Goal: Task Accomplishment & Management: Manage account settings

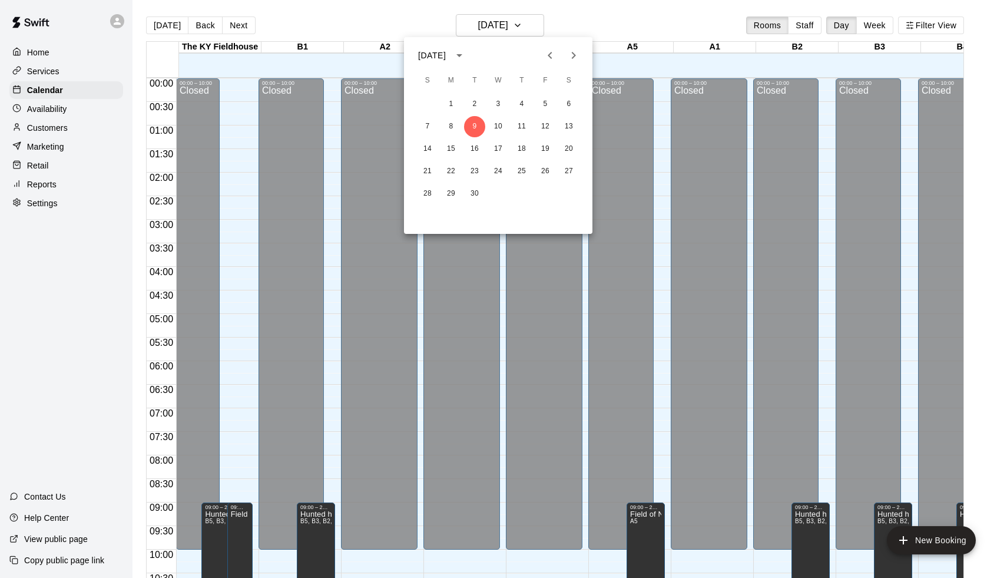
scroll to position [583, 0]
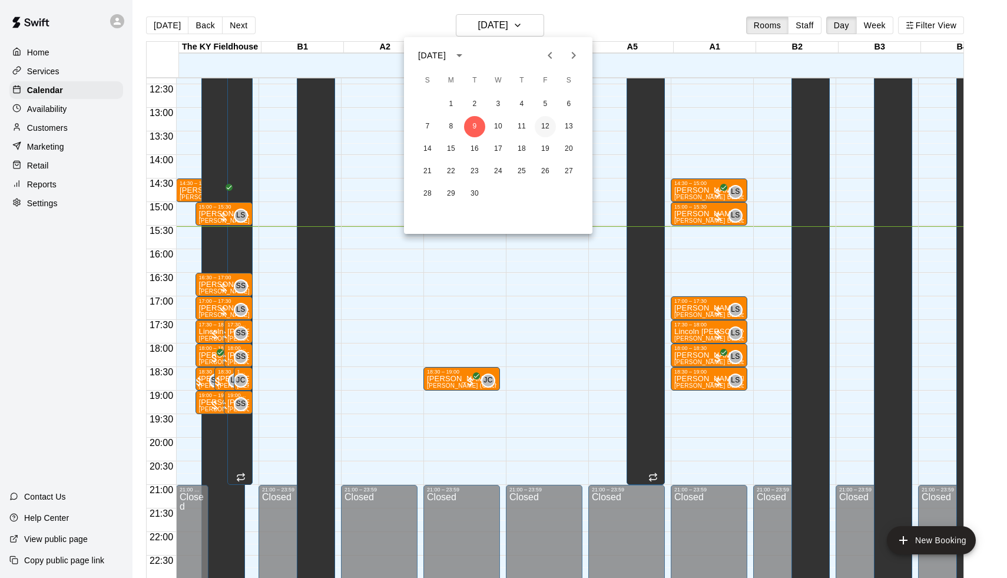
click at [547, 122] on button "12" at bounding box center [545, 126] width 21 height 21
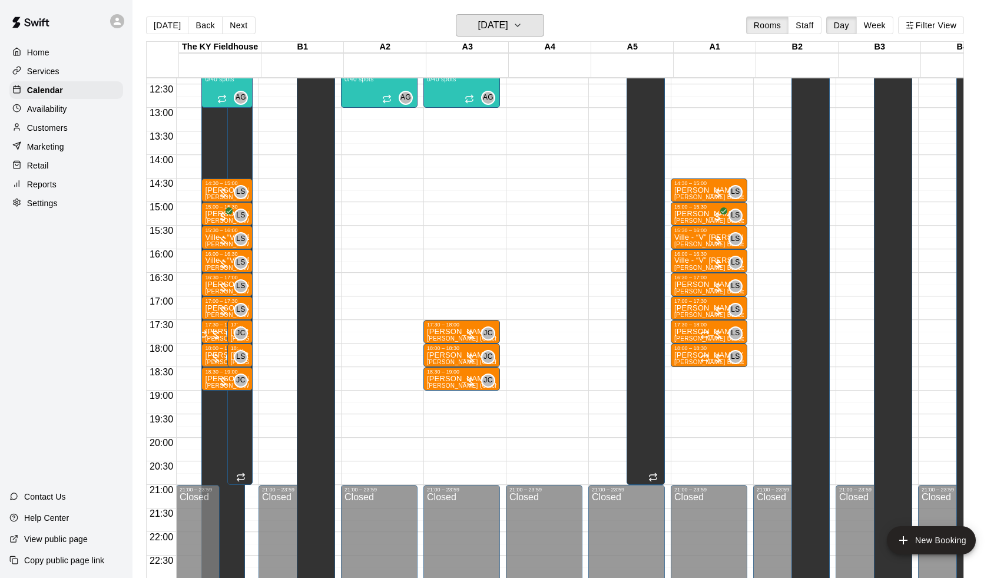
scroll to position [567, 0]
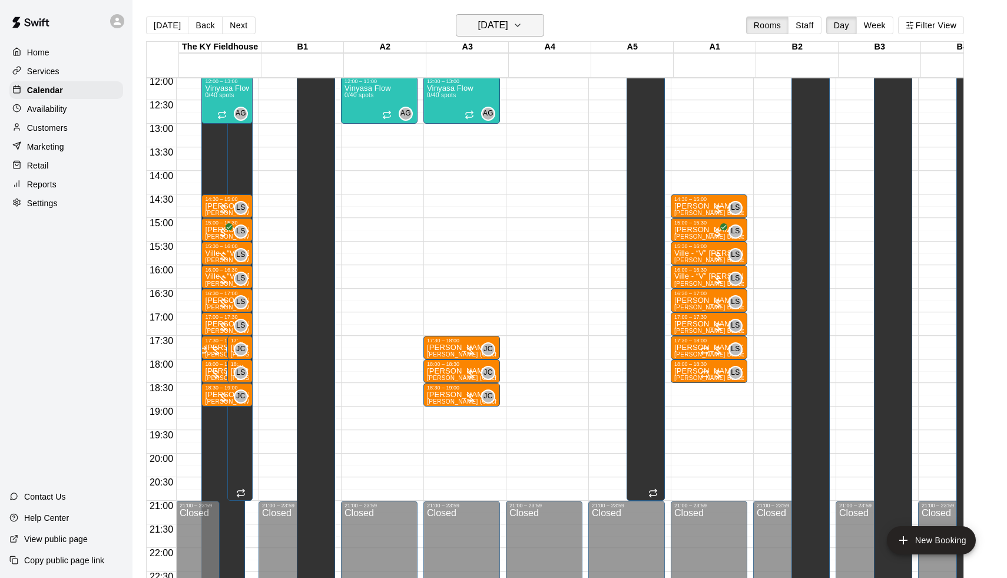
click at [500, 22] on h6 "[DATE]" at bounding box center [493, 25] width 30 height 16
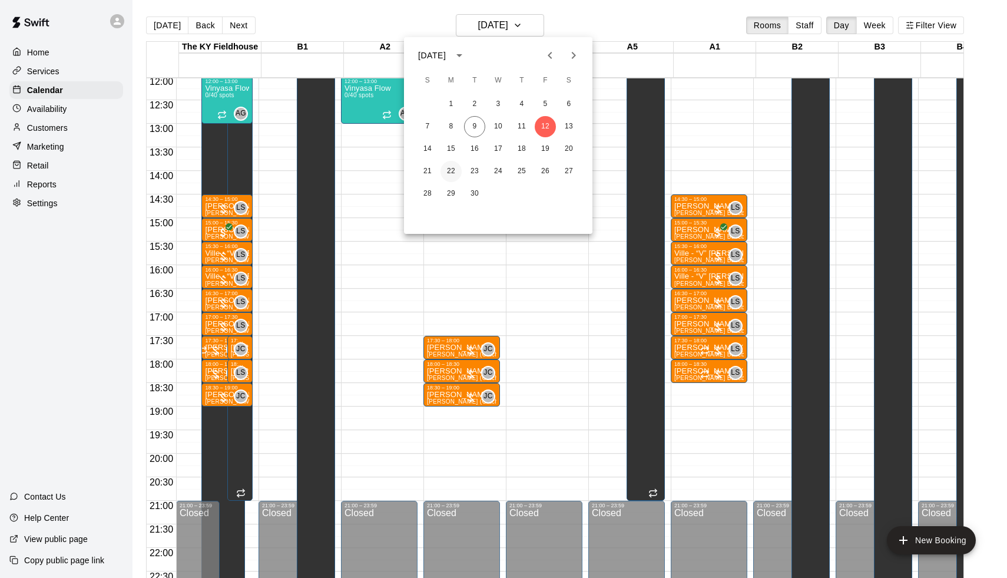
click at [451, 161] on button "22" at bounding box center [451, 171] width 21 height 21
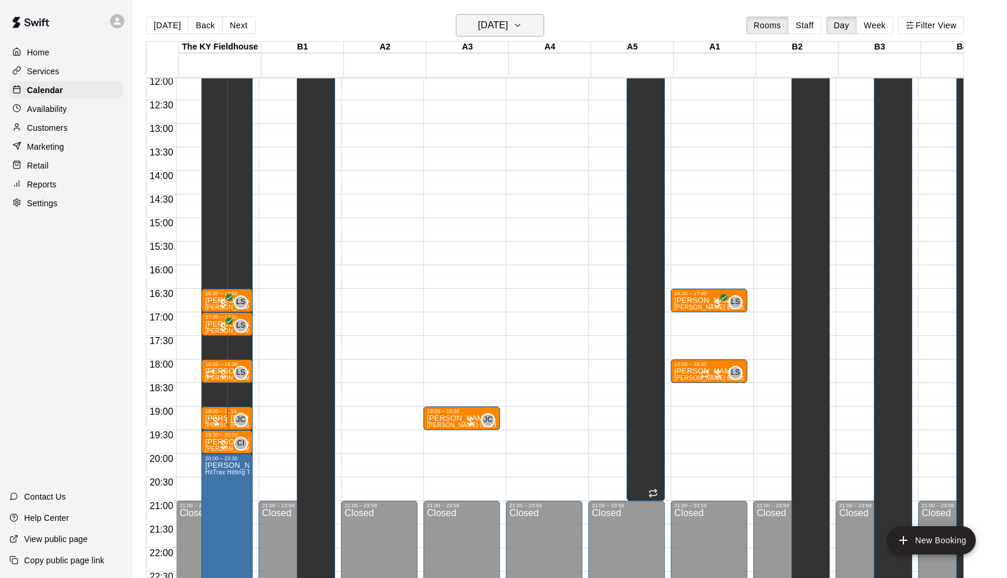
click at [490, 24] on h6 "[DATE]" at bounding box center [493, 25] width 30 height 16
click at [451, 156] on button "15" at bounding box center [451, 148] width 21 height 21
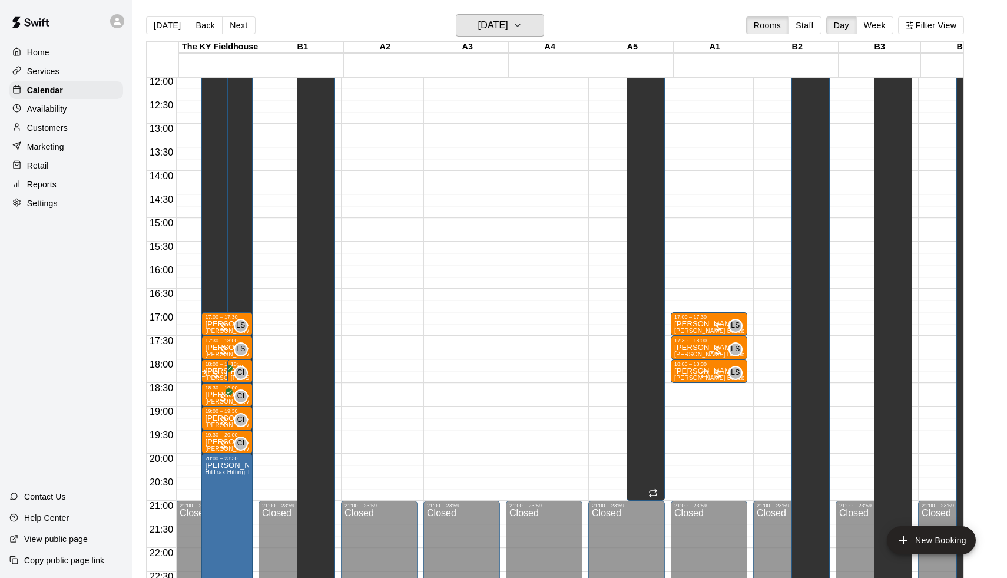
scroll to position [494, 0]
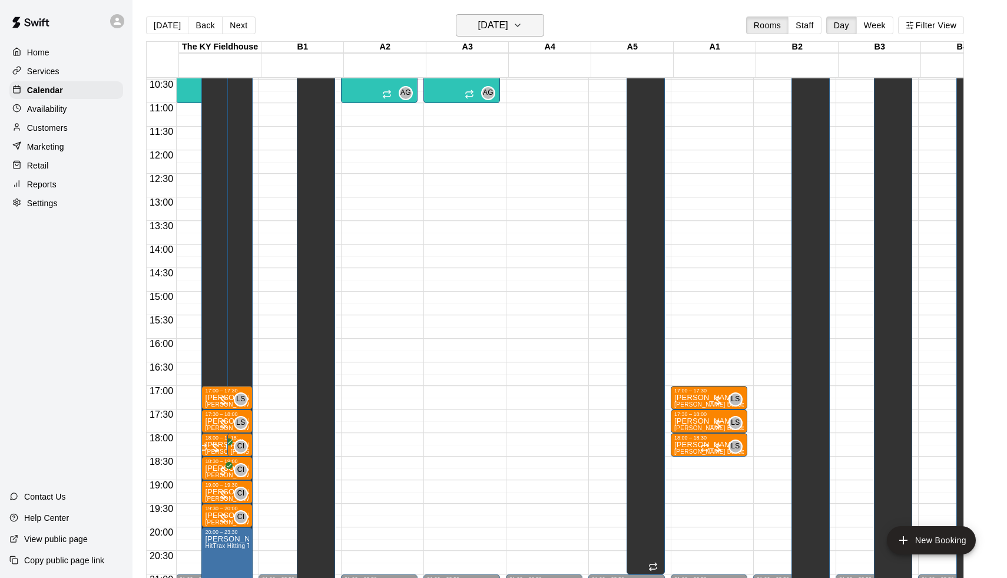
click at [487, 31] on h6 "[DATE]" at bounding box center [493, 25] width 30 height 16
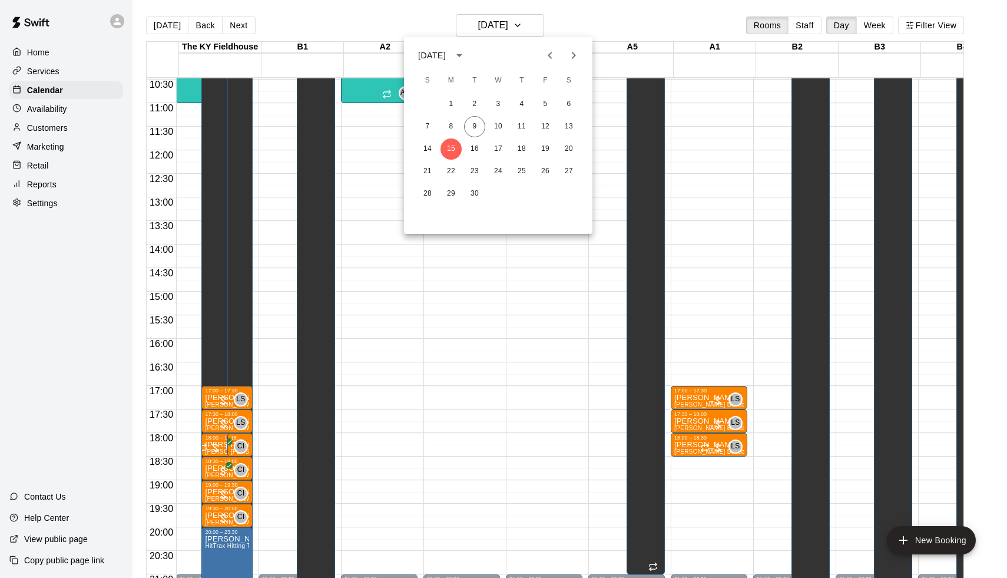
click at [507, 133] on div "7 8 9 10 11 12 13" at bounding box center [498, 126] width 189 height 21
click at [516, 128] on button "11" at bounding box center [521, 126] width 21 height 21
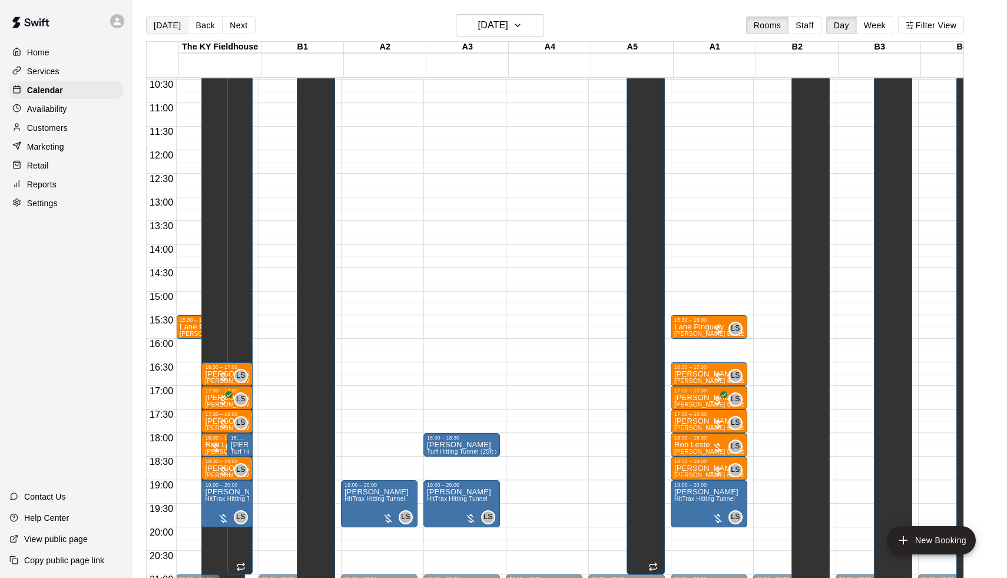
click at [171, 18] on button "[DATE]" at bounding box center [167, 25] width 42 height 18
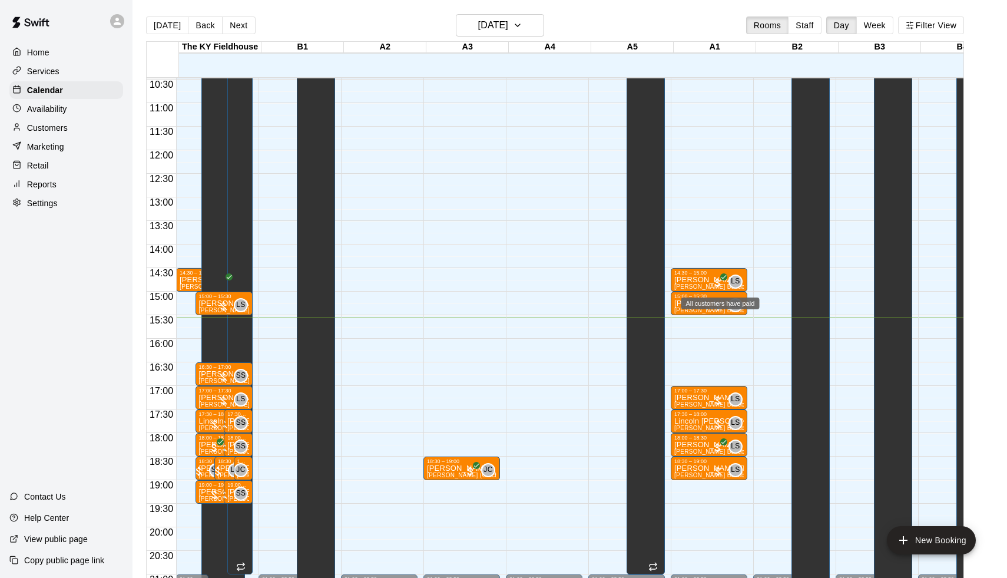
click at [720, 303] on div "All customers have paid" at bounding box center [721, 303] width 78 height 12
click at [700, 336] on img "edit" at bounding box center [694, 337] width 14 height 14
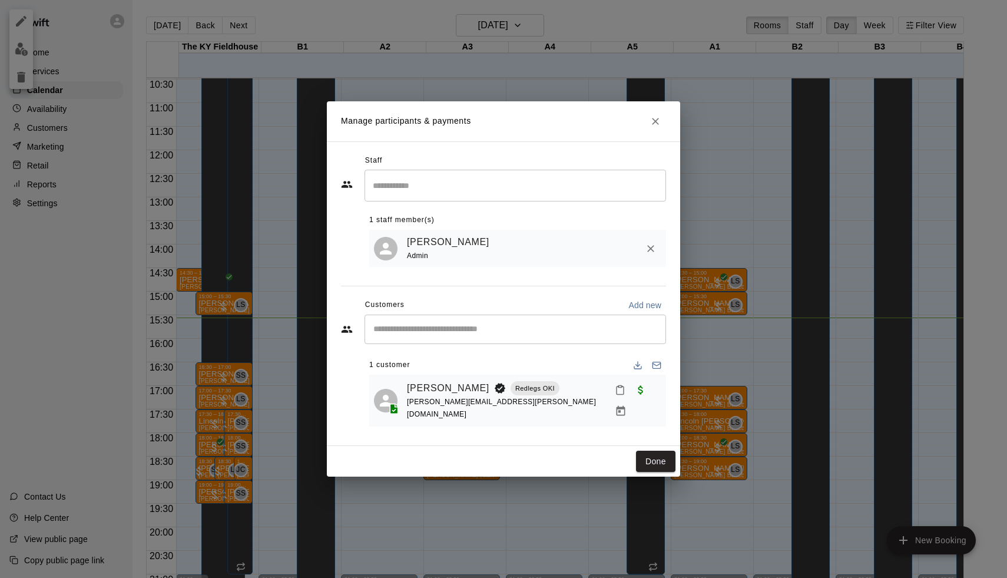
click at [626, 406] on icon "Manage bookings & payment" at bounding box center [621, 411] width 9 height 10
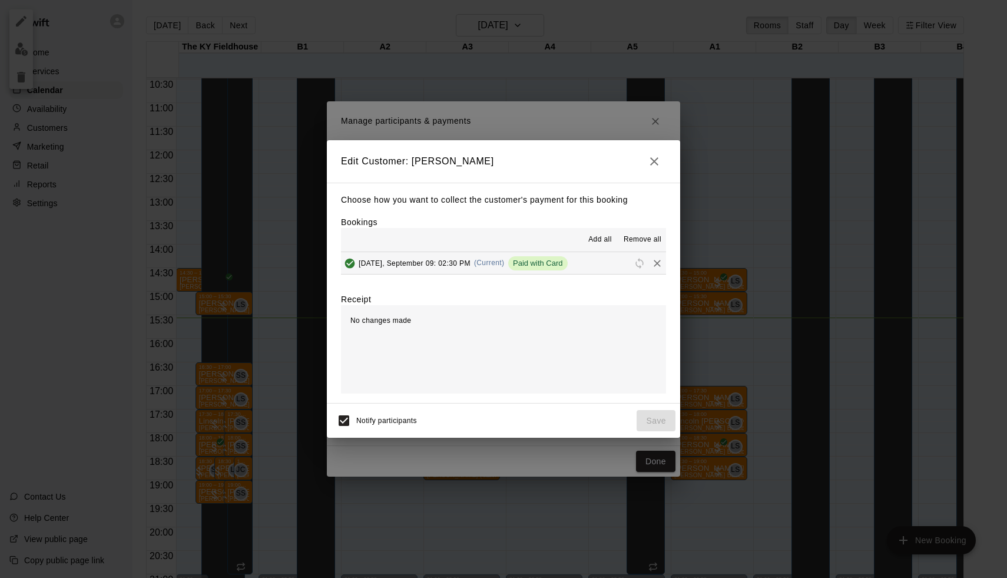
click at [500, 256] on div "[DATE], September 09: 02:30 PM (Current) Paid with Card" at bounding box center [454, 263] width 227 height 18
click at [672, 246] on div "Choose how you want to collect the customer's payment for this booking Bookings…" at bounding box center [503, 293] width 353 height 221
click at [701, 232] on div "Edit Customer: [PERSON_NAME] Choose how you want to collect the customer's paym…" at bounding box center [503, 289] width 1007 height 578
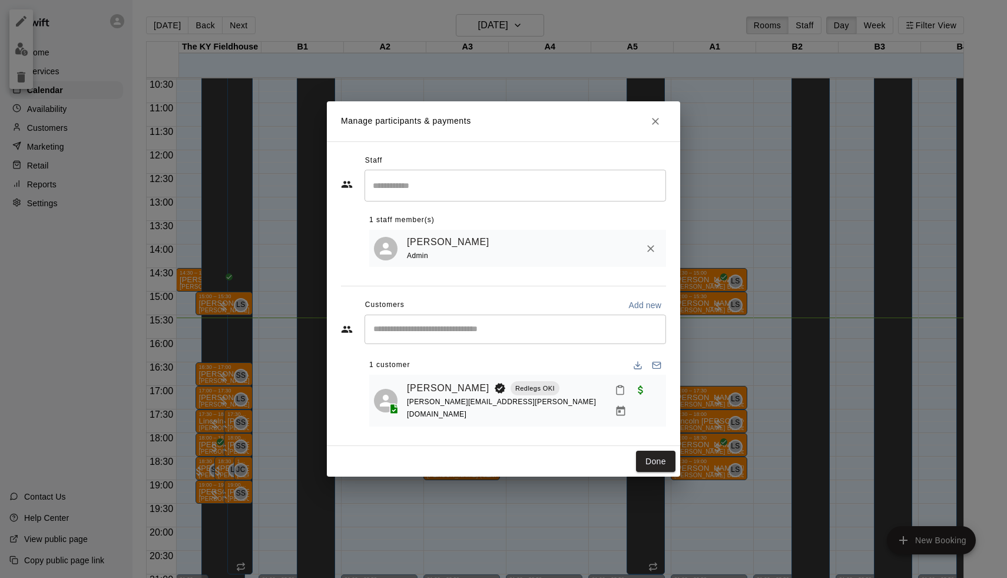
click at [700, 338] on div "Manage participants & payments Staff ​ 1 staff member(s) [PERSON_NAME] Admin Cu…" at bounding box center [503, 289] width 1007 height 578
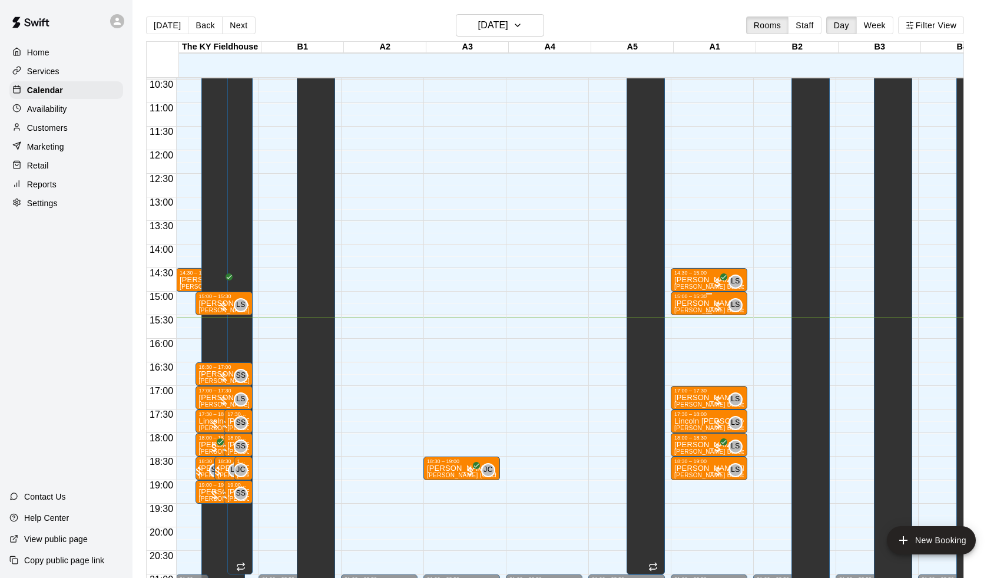
click at [720, 302] on div at bounding box center [718, 306] width 12 height 12
click at [720, 345] on img "edit" at bounding box center [727, 341] width 14 height 14
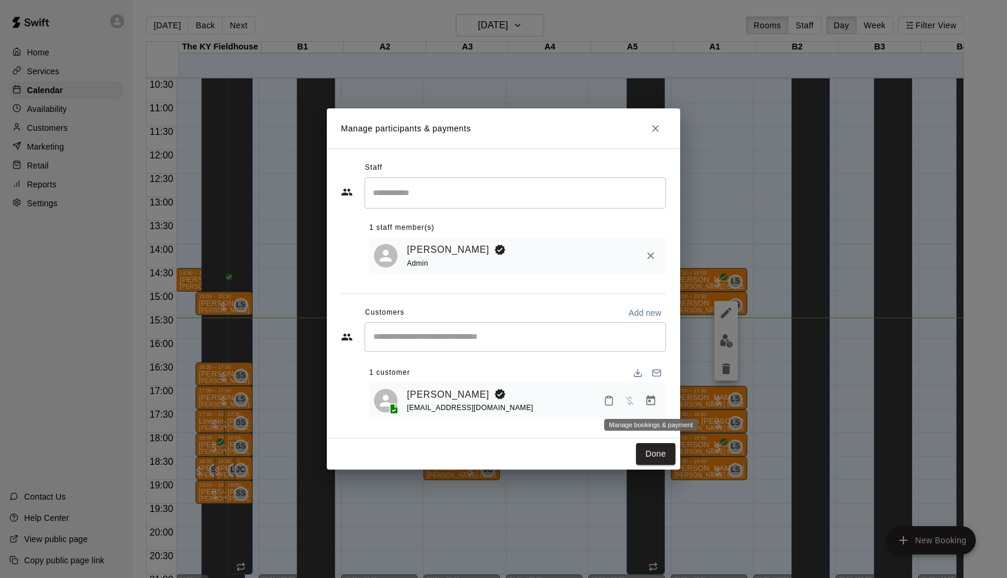
click at [650, 398] on icon "Manage bookings & payment" at bounding box center [651, 401] width 12 height 12
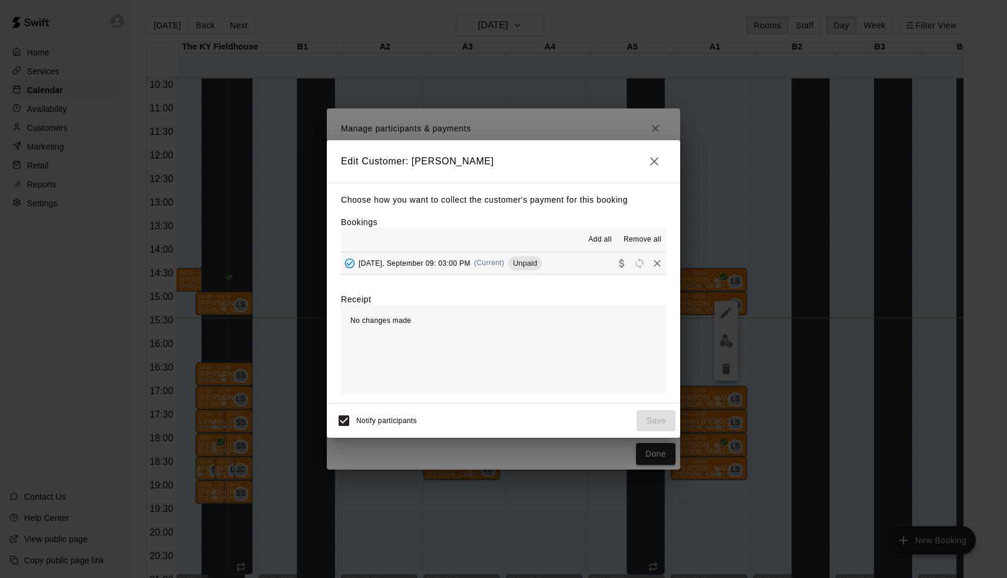
click at [539, 262] on span "Unpaid" at bounding box center [525, 263] width 34 height 9
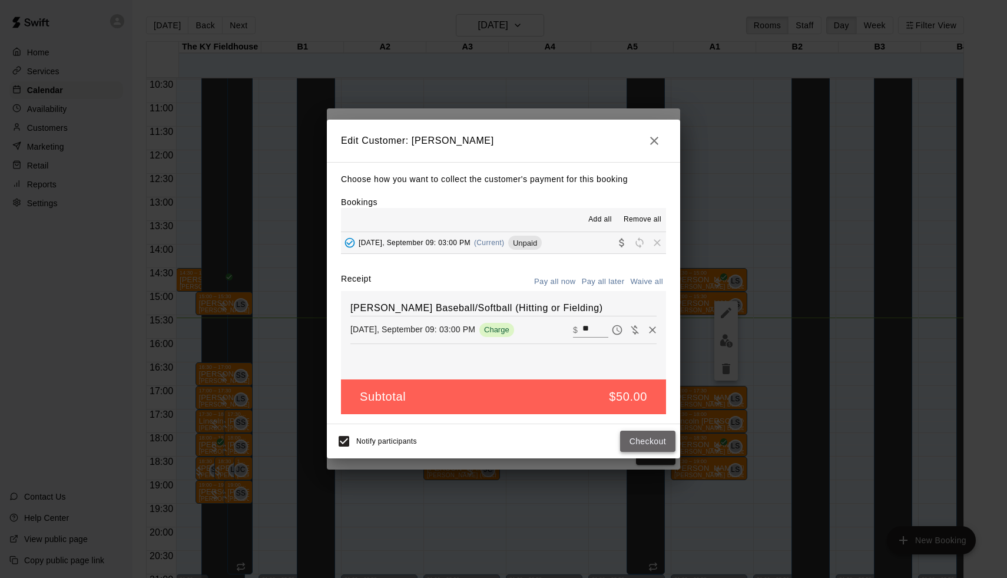
click at [637, 447] on button "Checkout" at bounding box center [647, 442] width 55 height 22
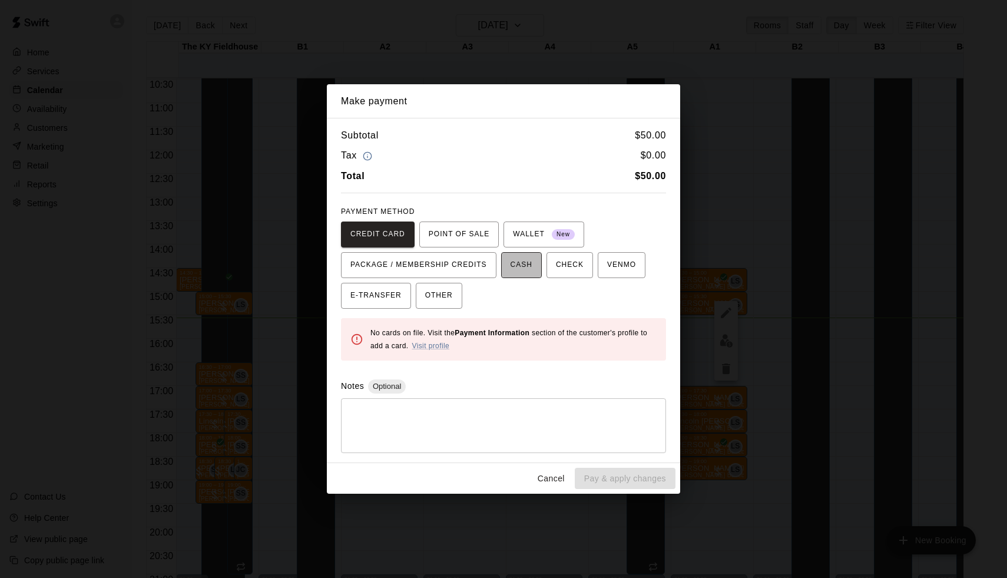
click at [523, 274] on button "CASH" at bounding box center [521, 265] width 41 height 26
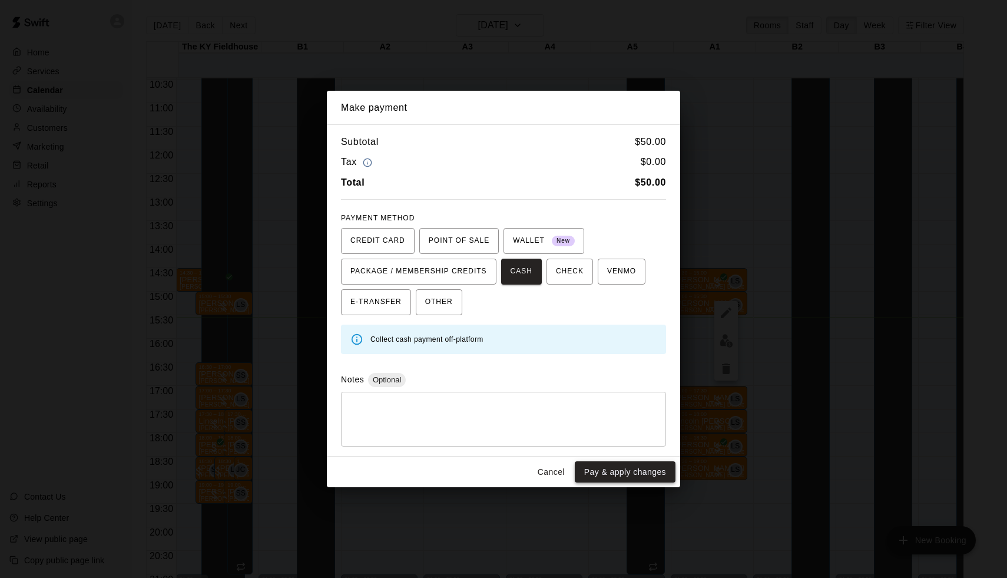
click at [635, 468] on button "Pay & apply changes" at bounding box center [625, 472] width 101 height 22
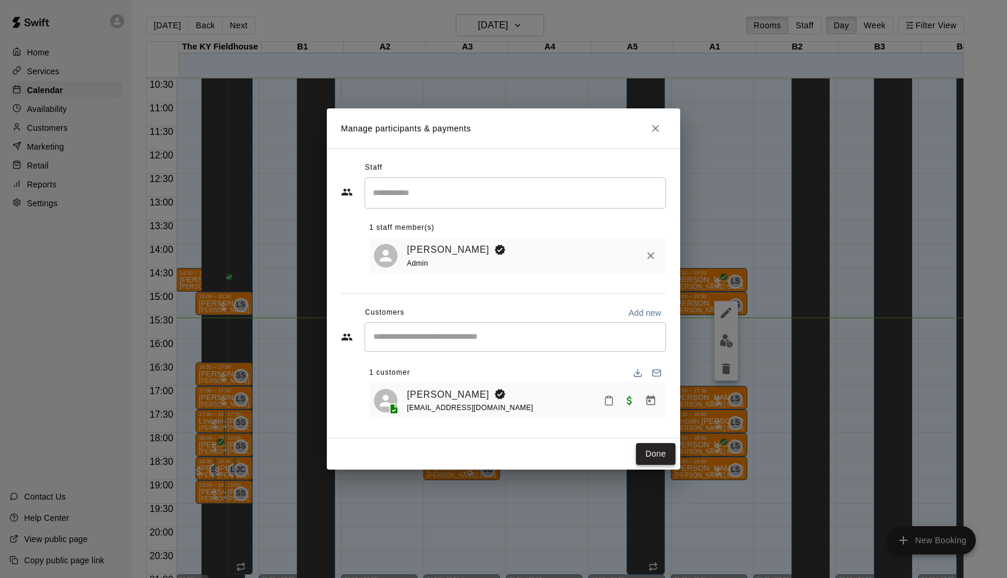
click at [650, 458] on button "Done" at bounding box center [655, 454] width 39 height 22
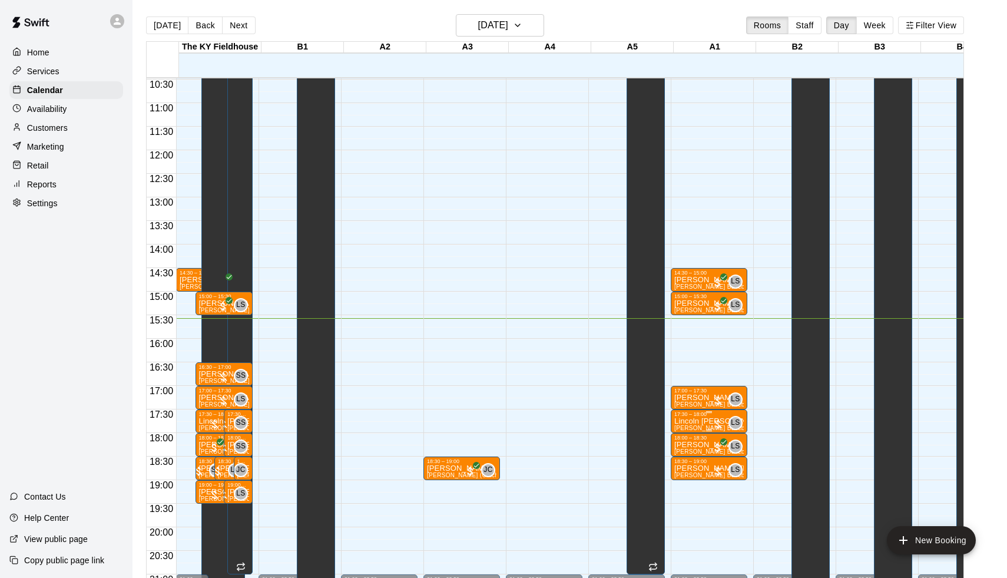
click at [723, 419] on div at bounding box center [718, 424] width 12 height 12
click at [730, 457] on img "edit" at bounding box center [727, 459] width 14 height 14
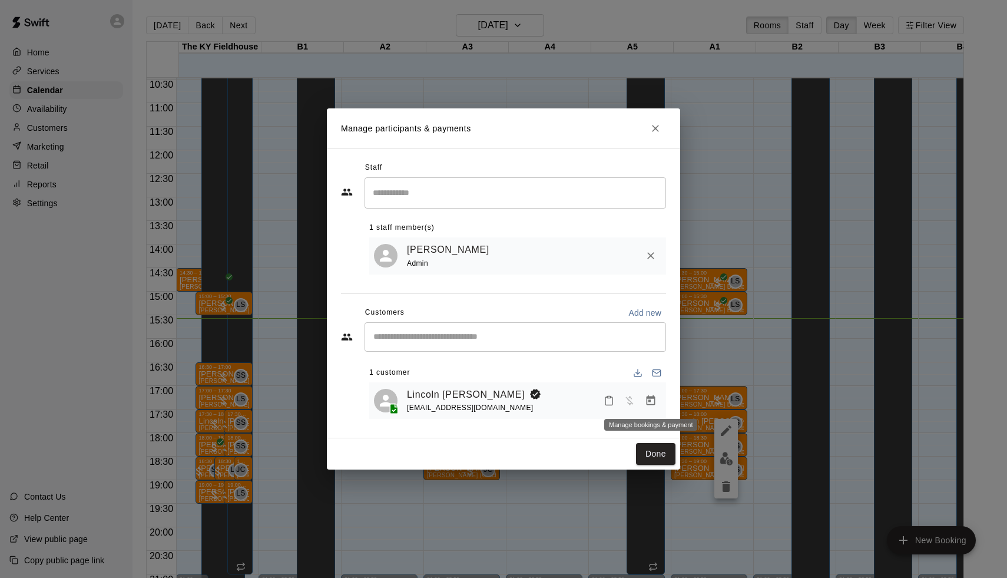
click at [652, 398] on icon "Manage bookings & payment" at bounding box center [651, 400] width 9 height 10
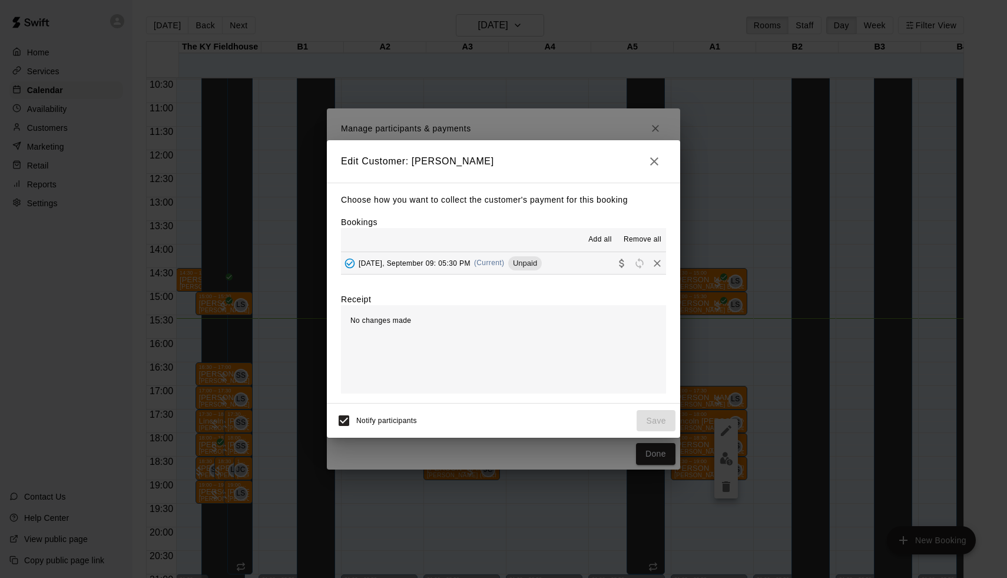
click at [484, 259] on span "(Current)" at bounding box center [489, 263] width 31 height 8
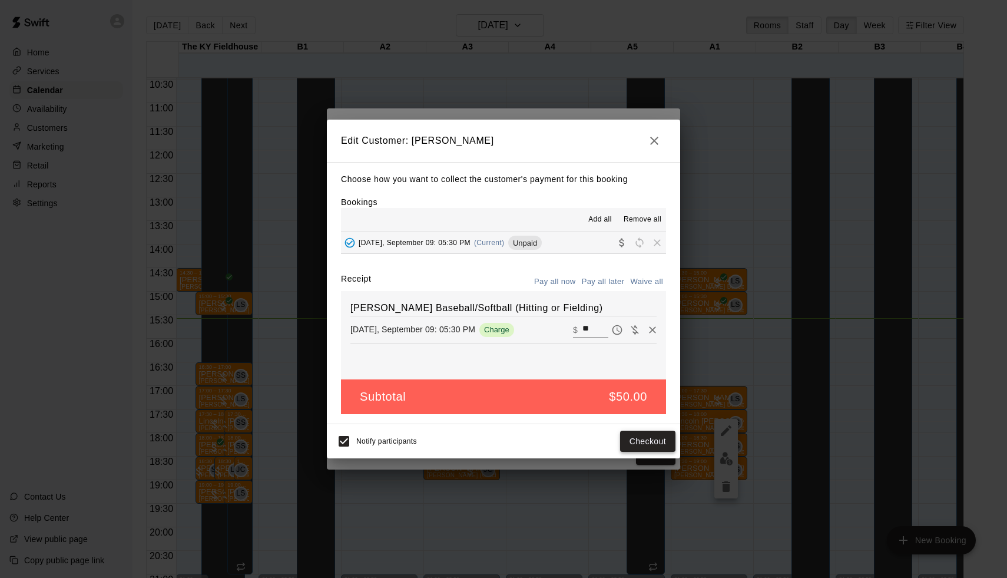
click at [659, 441] on button "Checkout" at bounding box center [647, 442] width 55 height 22
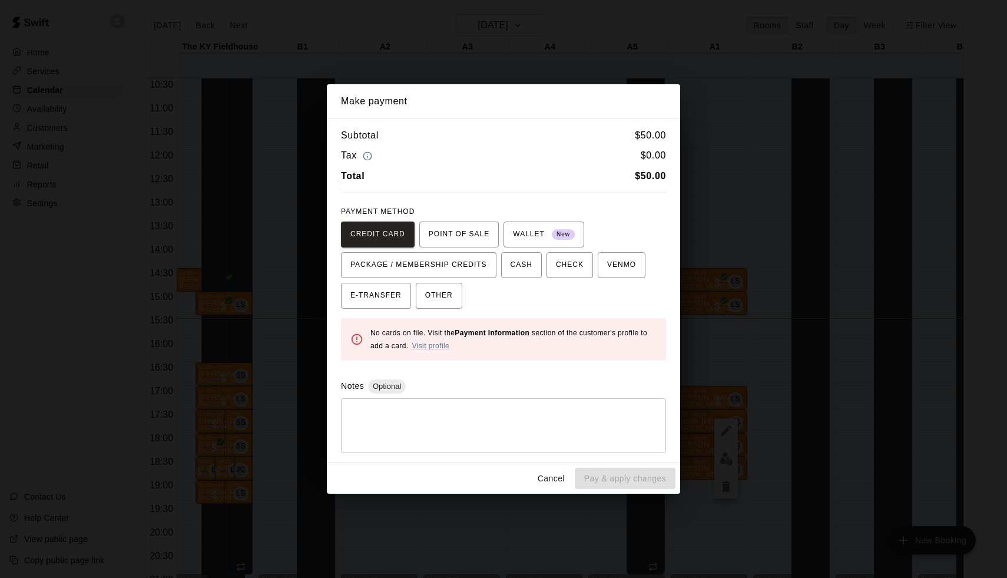
click at [722, 395] on div "Make payment Subtotal $ 50.00 Tax $ 0.00 Total $ 50.00 PAYMENT METHOD CREDIT CA…" at bounding box center [503, 289] width 1007 height 578
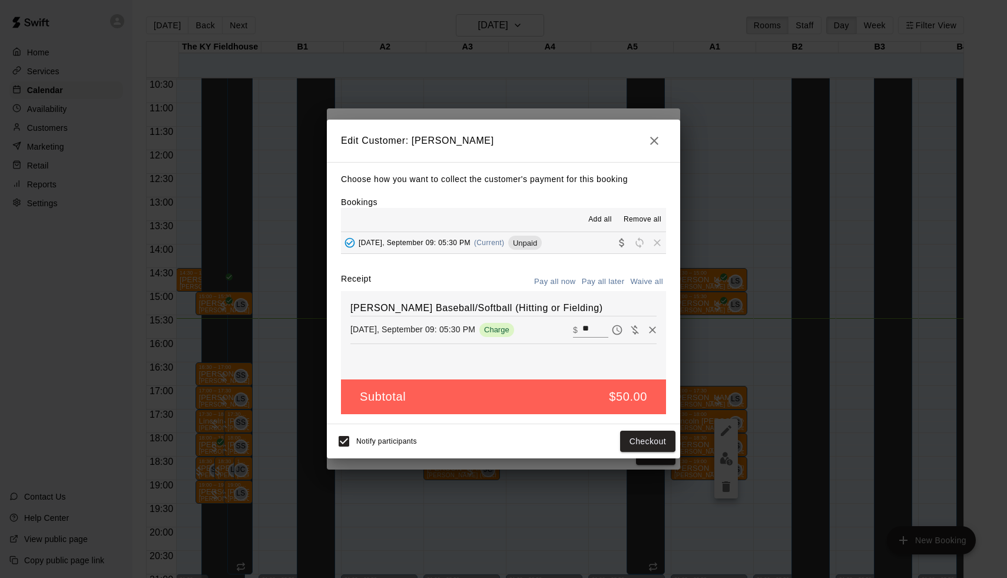
click at [722, 395] on div "Make payment Subtotal $ 50.00 Tax $ 0.00 Total $ 50.00 PAYMENT METHOD CREDIT CA…" at bounding box center [503, 289] width 1007 height 578
click at [722, 395] on div "Edit Customer: [PERSON_NAME] Choose how you want to collect the customer's paym…" at bounding box center [503, 289] width 1007 height 578
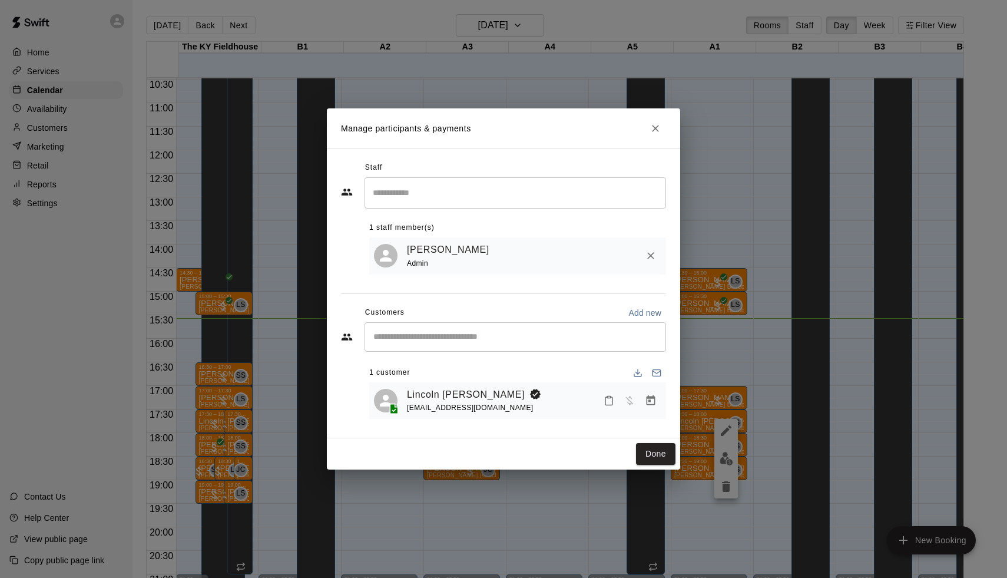
click at [749, 373] on div "Manage participants & payments Staff ​ 1 staff member(s) [PERSON_NAME] Admin Cu…" at bounding box center [503, 289] width 1007 height 578
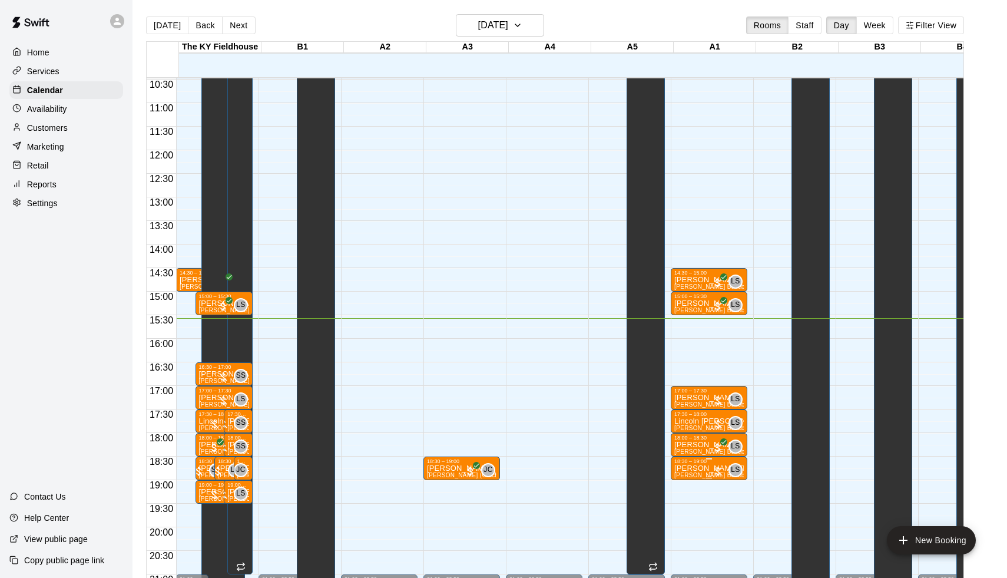
click at [720, 469] on div at bounding box center [718, 471] width 12 height 12
click at [726, 501] on img "edit" at bounding box center [727, 506] width 14 height 14
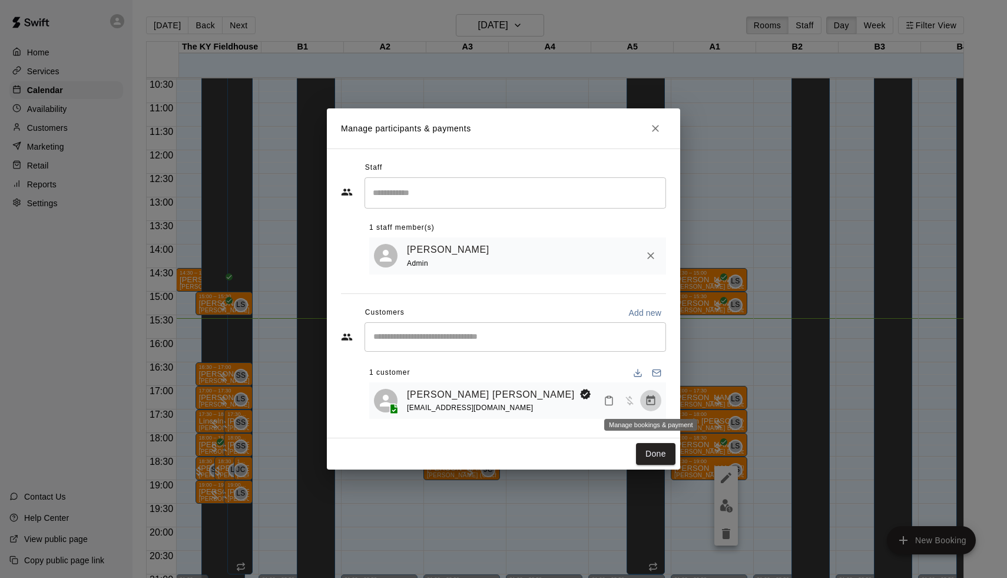
click at [644, 393] on button "Manage bookings & payment" at bounding box center [650, 400] width 21 height 21
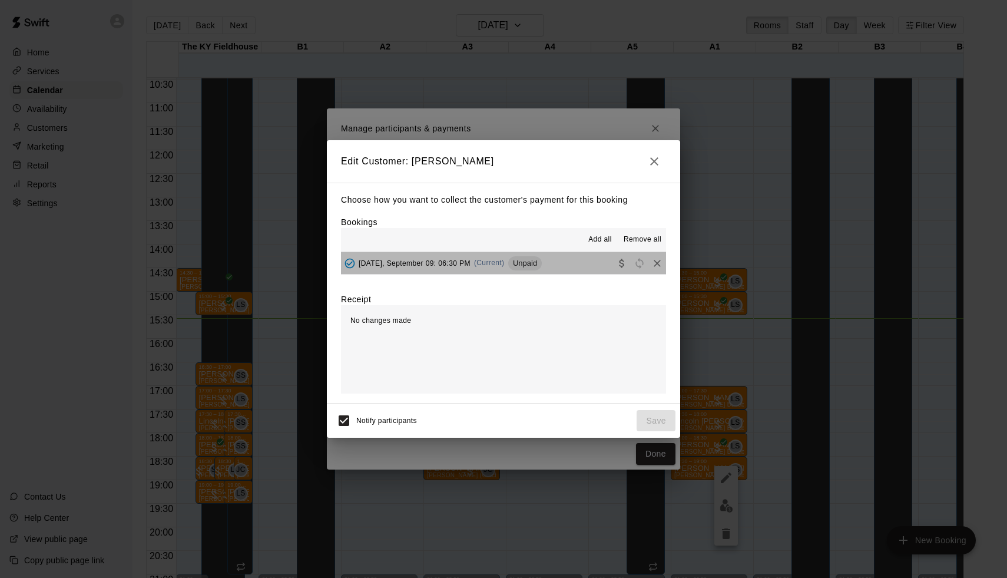
click at [519, 261] on span "Unpaid" at bounding box center [525, 263] width 34 height 9
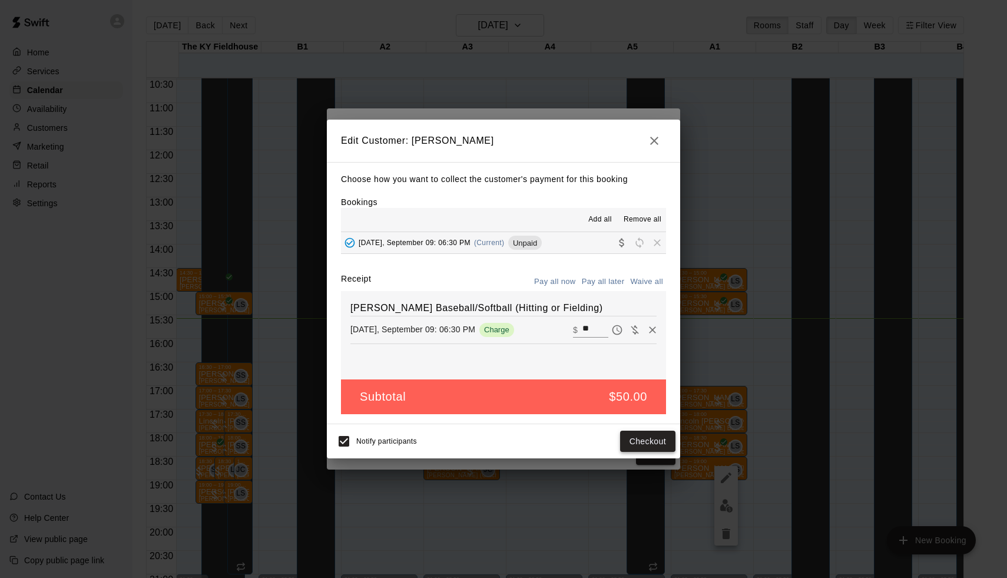
click at [643, 432] on button "Checkout" at bounding box center [647, 442] width 55 height 22
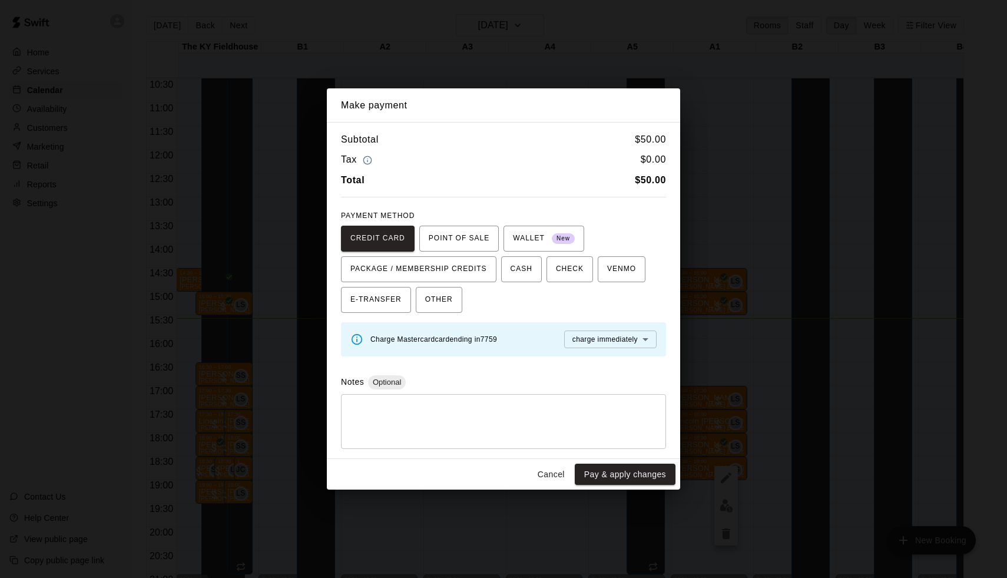
click at [732, 425] on div "Make payment Subtotal $ 50.00 Tax $ 0.00 Total $ 50.00 PAYMENT METHOD CREDIT CA…" at bounding box center [503, 289] width 1007 height 578
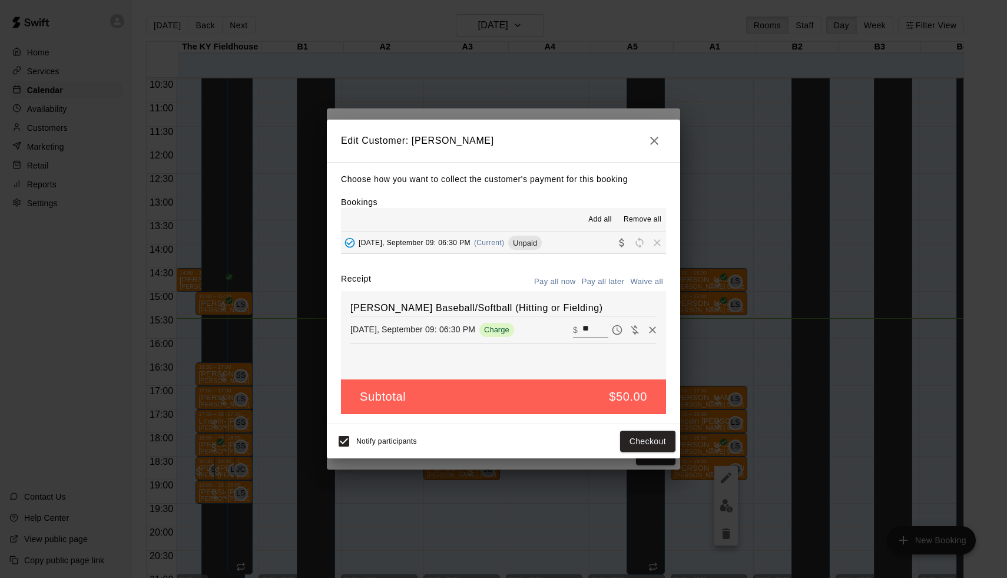
click at [732, 425] on div "Edit Customer: [PERSON_NAME] Choose how you want to collect the customer's paym…" at bounding box center [503, 289] width 1007 height 578
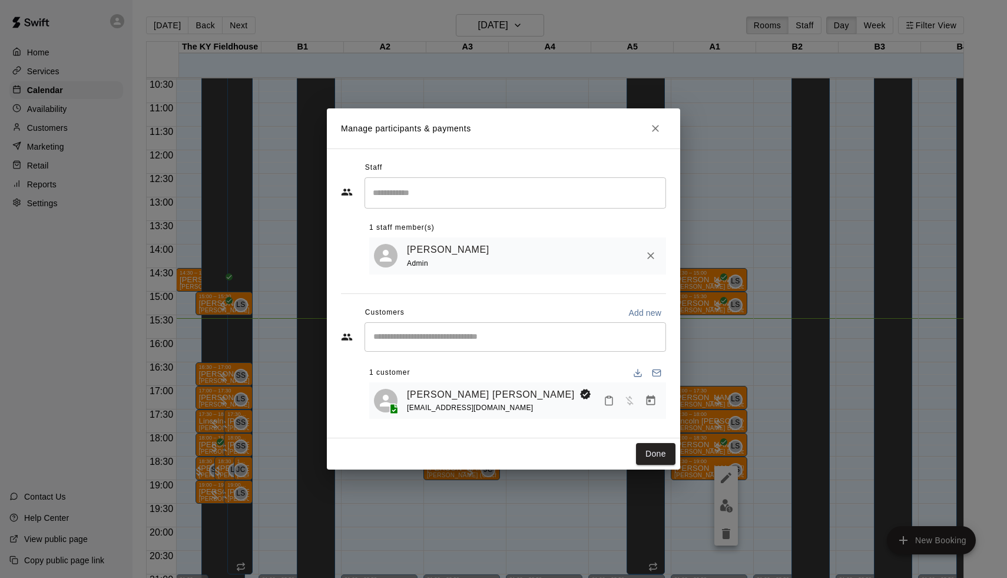
click at [732, 425] on div "Edit Participant Bookings Add all Remove all [DATE], September 09: 06:30 PM (Cu…" at bounding box center [503, 289] width 1007 height 578
click at [746, 368] on div "Manage participants & payments Staff ​ 1 staff member(s) [PERSON_NAME] Admin Cu…" at bounding box center [503, 289] width 1007 height 578
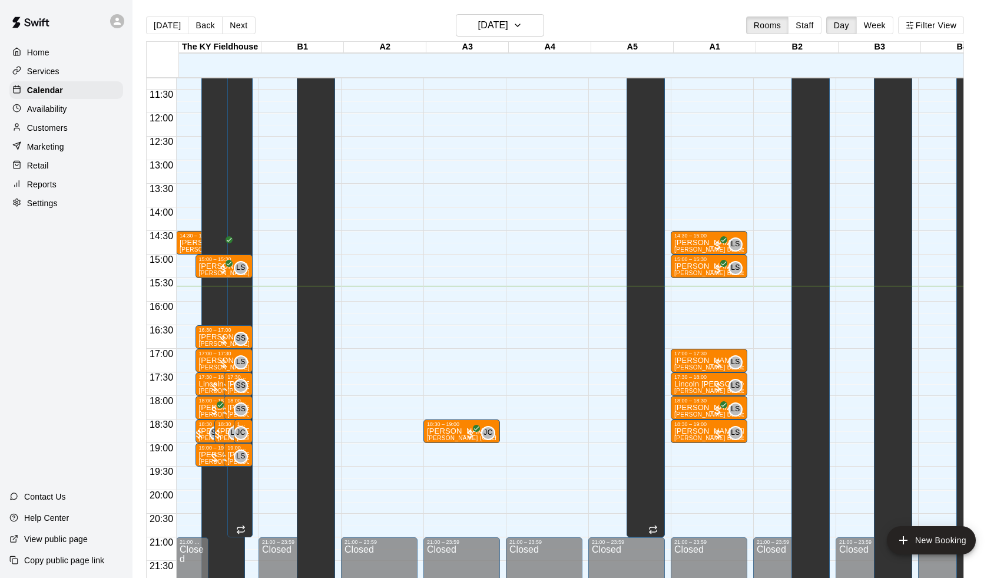
scroll to position [544, 0]
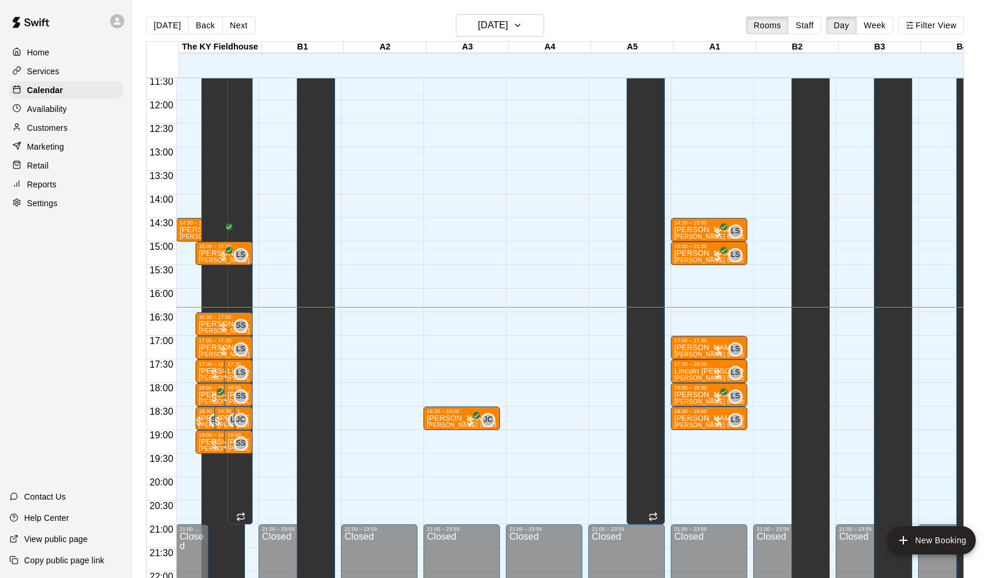
click at [896, 0] on main "[DATE] Back [DATE][DATE] Rooms Staff Day Week Filter View [GEOGRAPHIC_DATA] 09 …" at bounding box center [570, 298] width 875 height 597
